Goal: Task Accomplishment & Management: Manage account settings

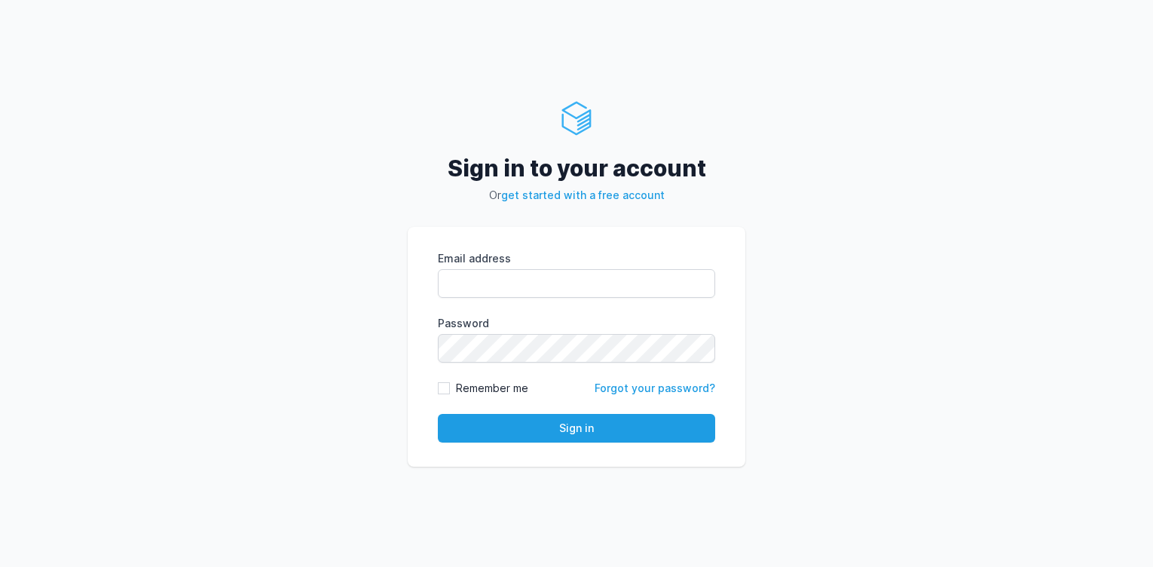
click at [469, 283] on input "Email address" at bounding box center [576, 283] width 277 height 29
click at [450, 294] on input "Email address" at bounding box center [576, 283] width 277 height 29
click at [471, 277] on input "Email address" at bounding box center [576, 283] width 277 height 29
drag, startPoint x: 452, startPoint y: 279, endPoint x: 460, endPoint y: 281, distance: 7.9
click at [460, 281] on input "Email address" at bounding box center [576, 283] width 277 height 29
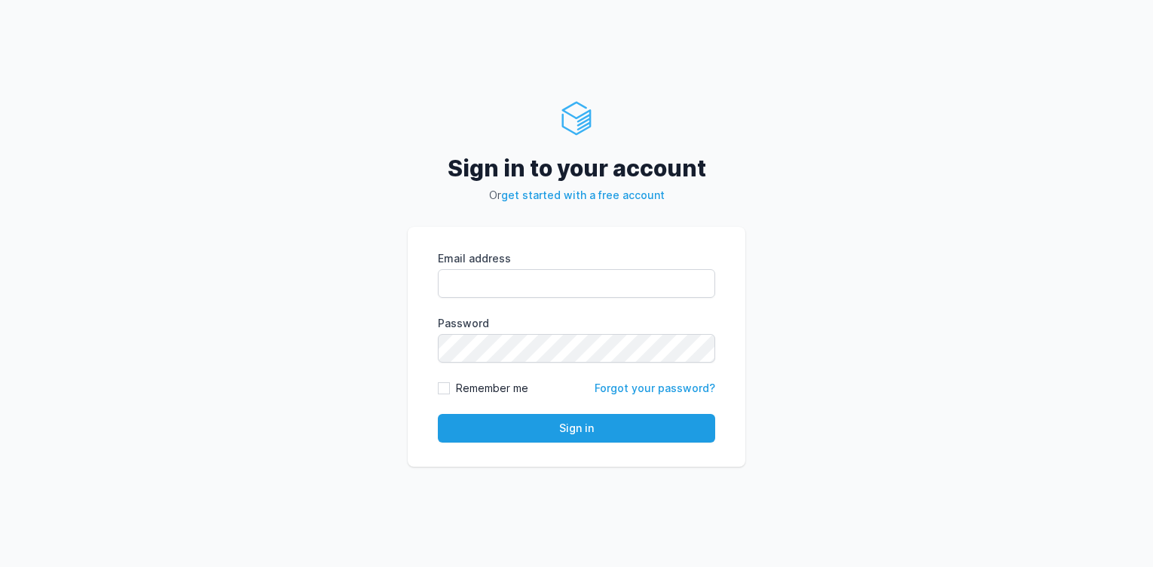
click at [469, 296] on input "Email address" at bounding box center [576, 283] width 277 height 29
click at [464, 281] on input "Email address" at bounding box center [576, 283] width 277 height 29
type input "apurva.prabhu@cdmx.in"
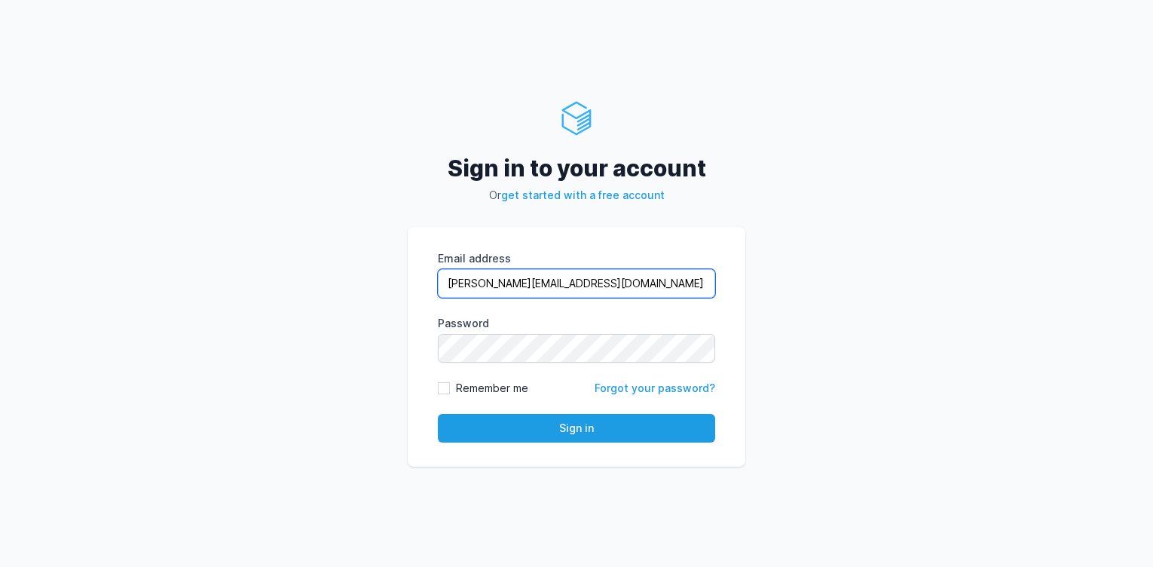
click at [542, 277] on input "apurva.prabhu@cdmx.in" at bounding box center [576, 283] width 277 height 29
click at [687, 391] on link "Forgot your password?" at bounding box center [655, 387] width 121 height 13
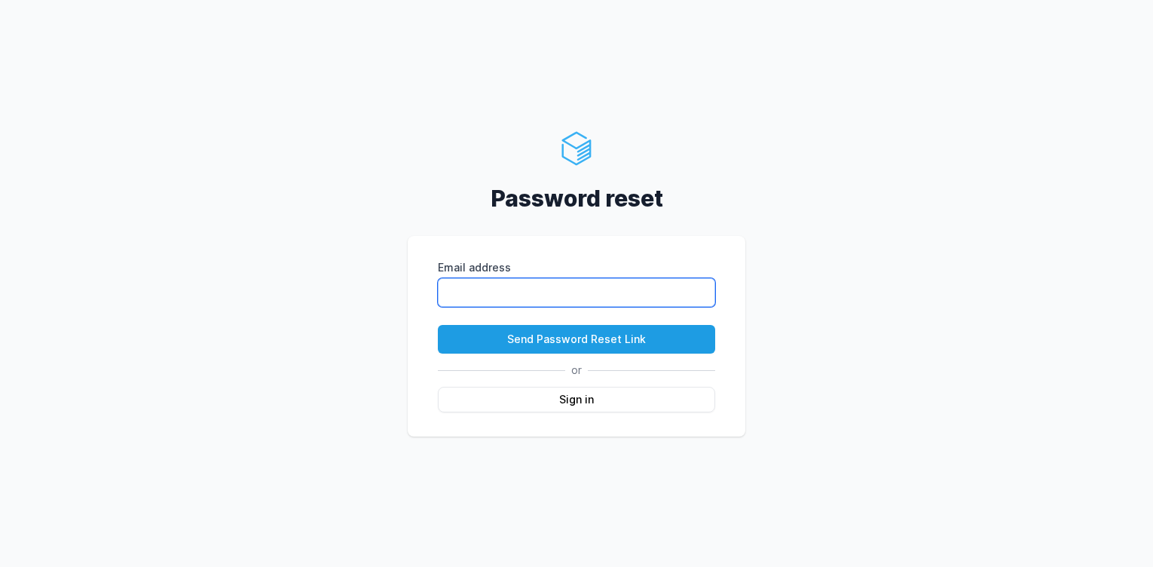
click at [509, 301] on input "Email address" at bounding box center [576, 292] width 277 height 29
paste input "apurva.prabhu@cdmx.in"
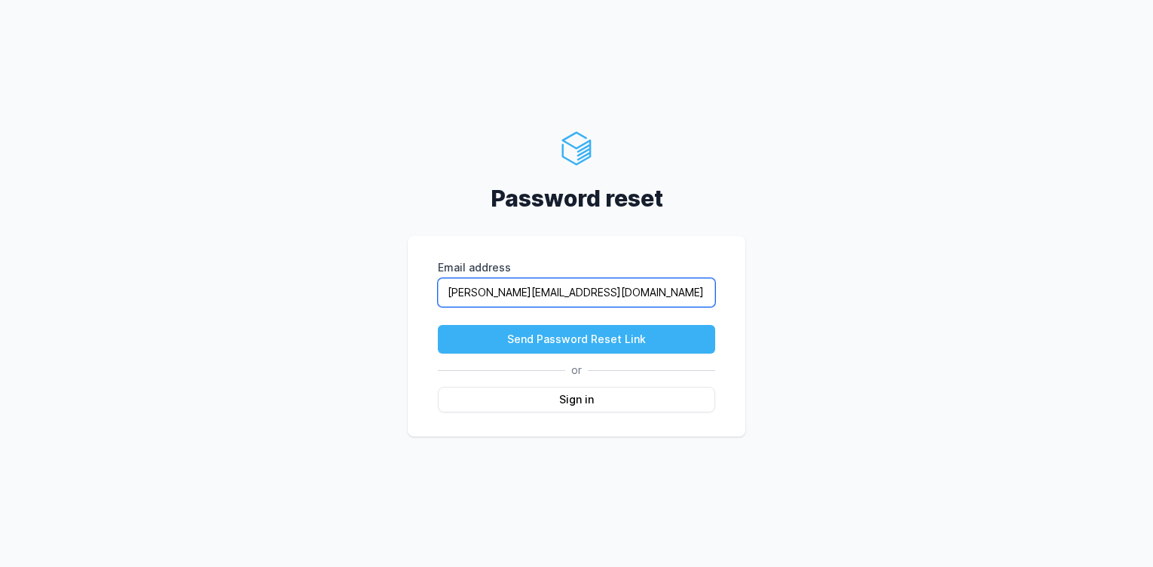
type input "apurva.prabhu@cdmx.in"
click at [495, 347] on button "Send Password Reset Link" at bounding box center [576, 339] width 277 height 29
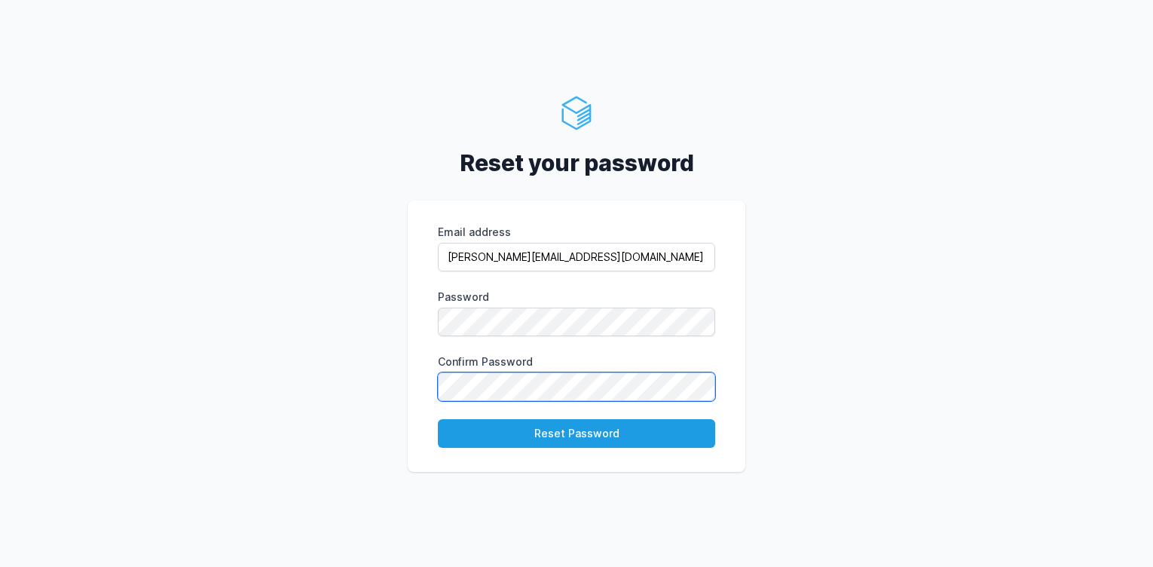
click at [438, 419] on button "Reset Password" at bounding box center [576, 433] width 277 height 29
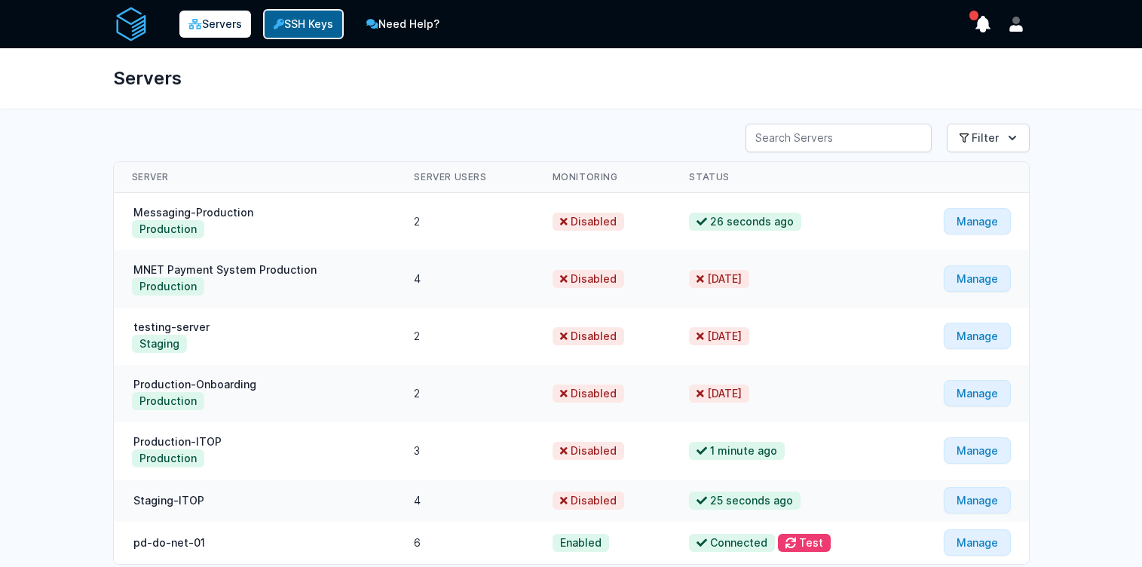
click at [311, 19] on link "SSH Keys" at bounding box center [303, 24] width 81 height 30
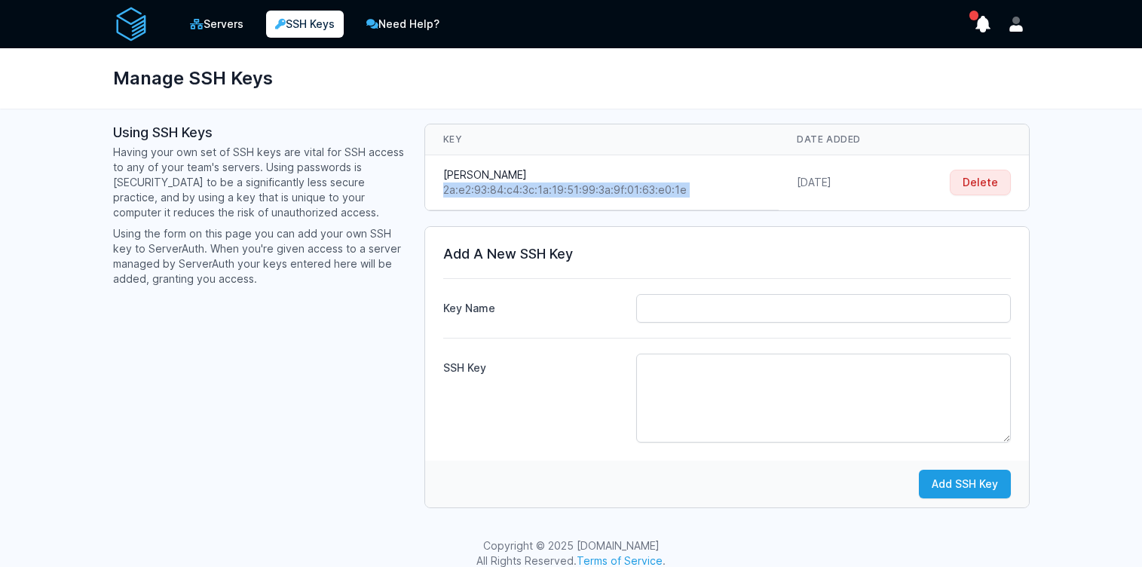
drag, startPoint x: 846, startPoint y: 170, endPoint x: 731, endPoint y: 179, distance: 114.9
click at [731, 179] on tr "[PERSON_NAME] 2a:e2:93:84:c4:3c:1a:19:51:99:3a:9f:01:63:e0:1e [DATE] [GEOGRAPHI…" at bounding box center [727, 182] width 604 height 55
click at [778, 189] on td "[DATE]" at bounding box center [841, 182] width 127 height 55
click at [288, 405] on div "Using SSH Keys Having your own set of SSH keys are vital for SSH access to any …" at bounding box center [259, 316] width 293 height 384
